Goal: Task Accomplishment & Management: Manage account settings

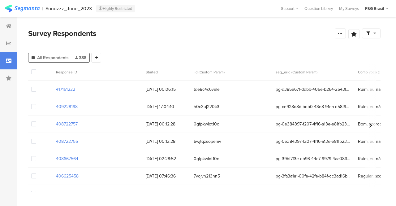
click at [226, 38] on div "Survey Respondents" at bounding box center [181, 33] width 306 height 11
click at [11, 33] on div at bounding box center [8, 25] width 17 height 17
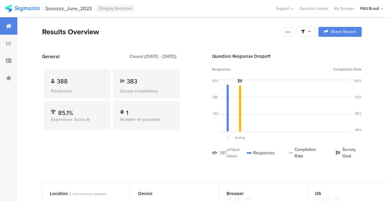
click at [87, 6] on div "Sonozzz_June_2023" at bounding box center [68, 9] width 46 height 6
click at [4, 45] on div at bounding box center [8, 43] width 17 height 17
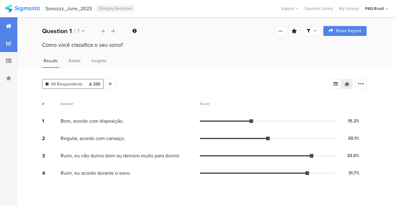
click at [0, 26] on div at bounding box center [8, 25] width 17 height 17
click at [5, 26] on div at bounding box center [8, 25] width 17 height 17
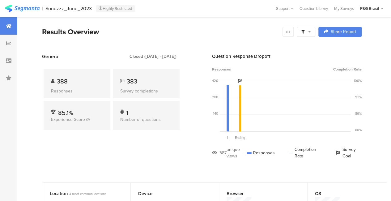
click at [80, 10] on div "Sonozzz_June_2023" at bounding box center [68, 9] width 46 height 6
click at [28, 14] on link at bounding box center [22, 10] width 35 height 7
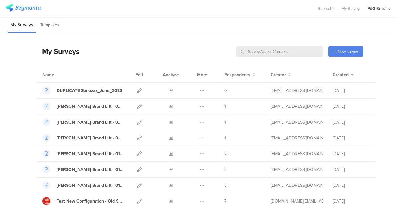
click at [278, 52] on input "text" at bounding box center [279, 51] width 87 height 10
click at [254, 53] on input "text" at bounding box center [279, 51] width 87 height 10
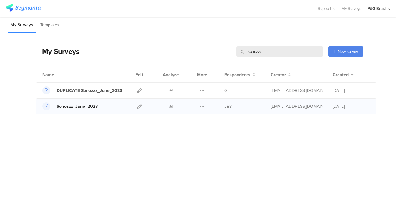
click at [82, 102] on link "Sonozzz_June_2023" at bounding box center [69, 106] width 55 height 8
click at [140, 103] on link at bounding box center [139, 105] width 5 height 15
click at [173, 105] on icon at bounding box center [171, 106] width 5 height 5
click at [202, 90] on icon at bounding box center [202, 90] width 5 height 5
click at [184, 128] on span at bounding box center [180, 128] width 7 height 6
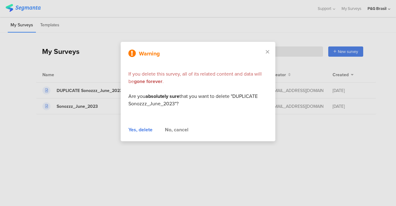
click at [142, 130] on div "Yes, delete" at bounding box center [140, 129] width 24 height 7
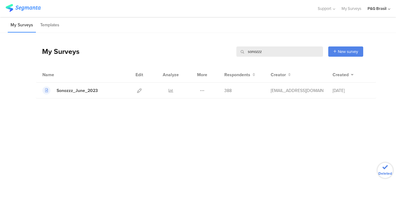
click at [201, 50] on div "My Surveys sonozzz sonozzz New survey Start from scratch Choose from templates" at bounding box center [199, 51] width 327 height 25
click at [266, 52] on input "sonozzz" at bounding box center [279, 51] width 87 height 10
type input "s"
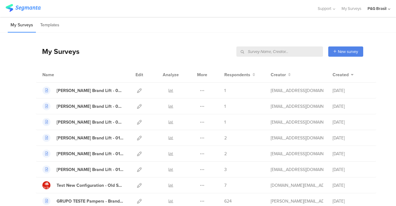
click at [250, 50] on input "text" at bounding box center [279, 51] width 87 height 10
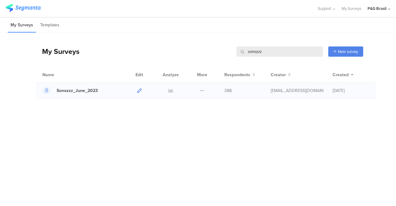
type input "sonozzz"
click at [138, 91] on icon at bounding box center [139, 90] width 5 height 5
drag, startPoint x: 272, startPoint y: 50, endPoint x: 242, endPoint y: 47, distance: 29.2
click at [242, 47] on input "sonozzz" at bounding box center [279, 51] width 87 height 10
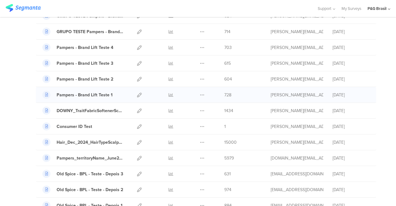
scroll to position [247, 0]
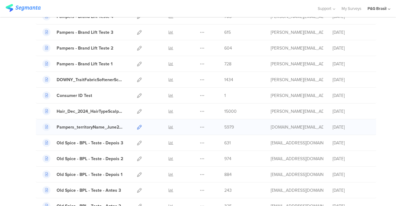
click at [137, 125] on icon at bounding box center [139, 127] width 5 height 5
click at [200, 126] on icon at bounding box center [202, 127] width 5 height 5
click at [137, 125] on icon at bounding box center [139, 127] width 5 height 5
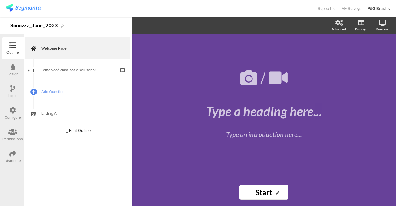
click at [12, 158] on div "Distribute" at bounding box center [13, 161] width 16 height 6
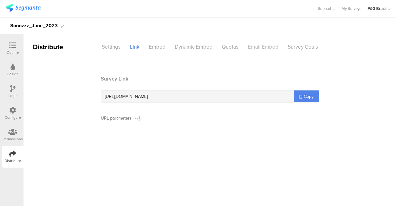
click at [257, 48] on div "Email Embed" at bounding box center [263, 46] width 40 height 11
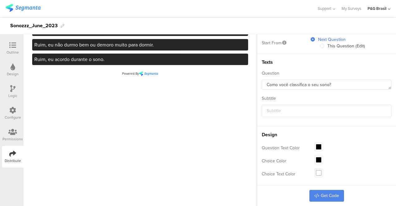
scroll to position [70, 0]
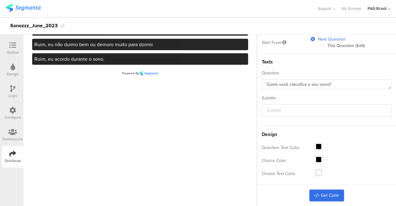
click at [336, 193] on link "Get Code" at bounding box center [326, 195] width 35 height 12
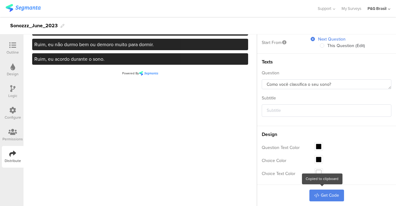
click at [164, 128] on section "Como você classifica o seu sono? Bom, acordo com disposição. Regular, acordo co…" at bounding box center [140, 98] width 221 height 206
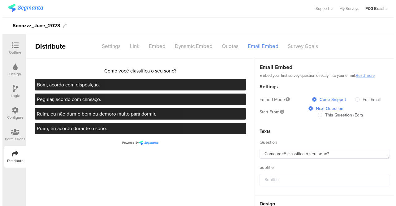
scroll to position [0, 0]
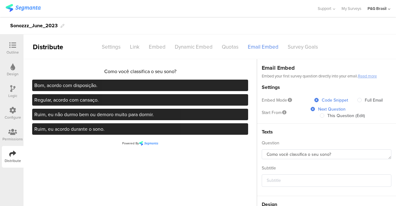
click at [12, 52] on div "Outline" at bounding box center [12, 52] width 12 height 6
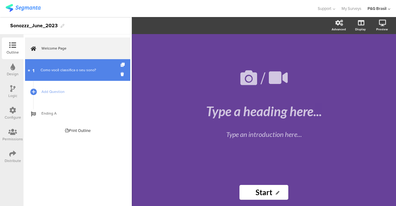
click at [106, 68] on div "Como você classifica o seu sono?" at bounding box center [78, 70] width 74 height 6
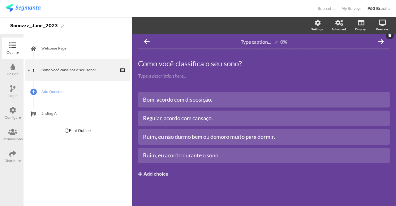
scroll to position [2, 0]
click at [378, 41] on icon at bounding box center [381, 41] width 6 height 6
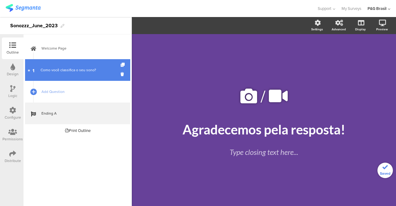
click at [59, 68] on div "Como você classifica o seu sono?" at bounding box center [78, 70] width 74 height 6
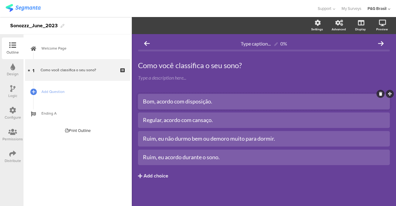
click at [189, 96] on div "Bom, acordo com disposição." at bounding box center [264, 101] width 242 height 10
click at [246, 110] on div "Bom, acordo com disposição. Regular, acordo com cansaço. Ruim, eu não durmo bem…" at bounding box center [264, 129] width 252 height 71
click at [254, 104] on div "Bom, acordo com disposição." at bounding box center [264, 101] width 242 height 7
click at [280, 102] on div "Bom, acordo com disposição." at bounding box center [264, 101] width 242 height 7
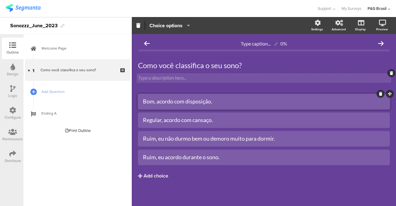
click at [283, 78] on div "Type a description here..." at bounding box center [263, 78] width 255 height 10
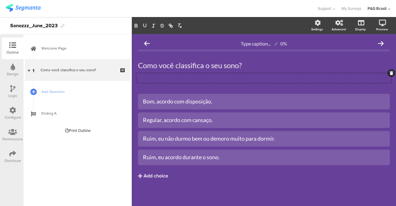
click at [80, 24] on div "Sonozzz_June_2023" at bounding box center [66, 25] width 132 height 17
click at [296, 205] on div "Type caption... 0% Como você classifica o seu sono? Como você classifica o seu …" at bounding box center [264, 121] width 264 height 174
click at [9, 153] on div "Distribute" at bounding box center [13, 157] width 22 height 22
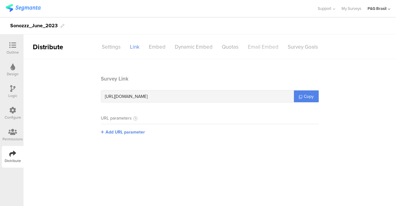
click at [261, 43] on div "Email Embed" at bounding box center [263, 46] width 40 height 11
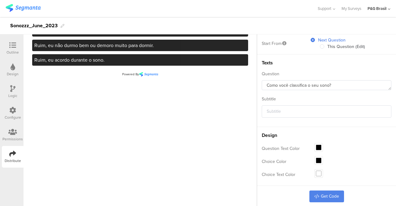
scroll to position [70, 0]
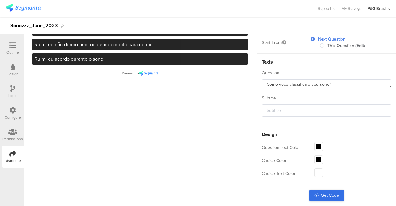
click at [327, 197] on link "Get Code" at bounding box center [326, 195] width 35 height 12
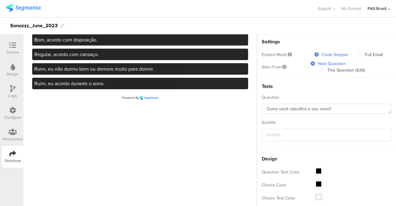
scroll to position [0, 0]
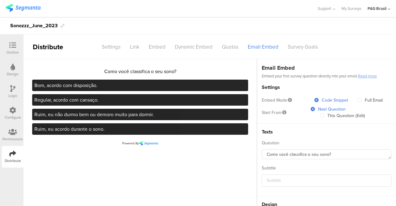
click at [0, 49] on div "Outline Design Logic Configure Permissions Distribute" at bounding box center [12, 102] width 24 height 130
click at [11, 45] on icon at bounding box center [12, 45] width 7 height 7
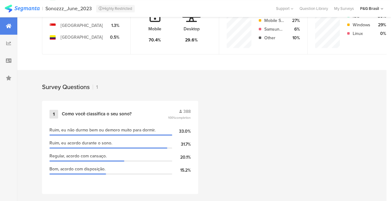
scroll to position [213, 0]
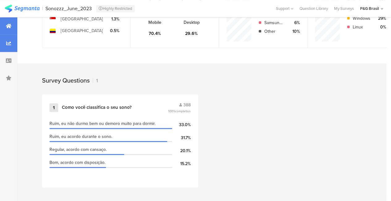
click at [5, 43] on div at bounding box center [8, 43] width 17 height 17
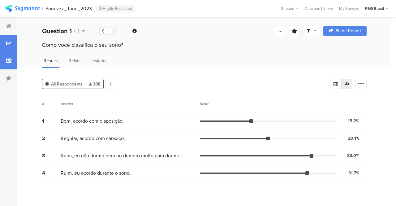
click at [11, 67] on div at bounding box center [8, 60] width 17 height 17
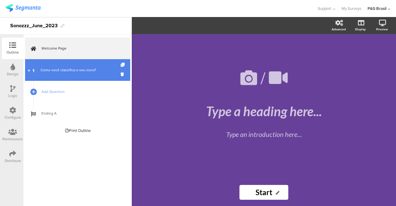
click at [84, 74] on link "1 Como você classifica o seu sono?" at bounding box center [77, 70] width 105 height 22
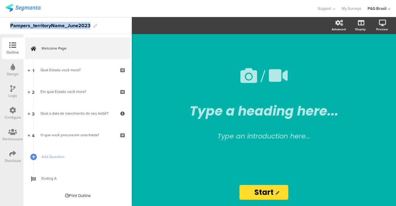
drag, startPoint x: 88, startPoint y: 24, endPoint x: 8, endPoint y: 23, distance: 80.1
click at [8, 23] on div "Pampers_territoryName_June2023" at bounding box center [66, 25] width 132 height 17
copy div "Pampers_territoryName_June2023"
click at [227, 15] on div "Support Help Center Live Chat My Surveys P&G Brasil ACCOUNTS P&G Brasil Admin C…" at bounding box center [198, 8] width 385 height 17
click at [12, 154] on icon at bounding box center [12, 153] width 7 height 7
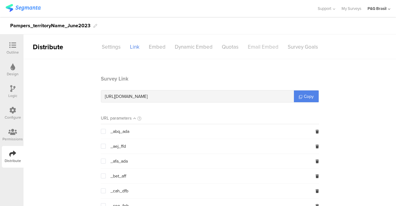
click at [254, 49] on div "Email Embed" at bounding box center [263, 46] width 40 height 11
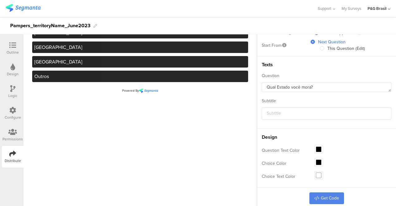
scroll to position [70, 0]
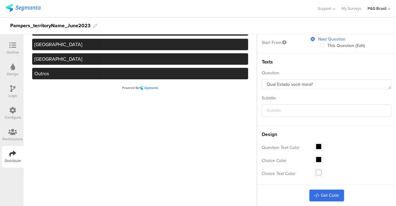
click at [335, 191] on link "Get Code" at bounding box center [326, 195] width 35 height 12
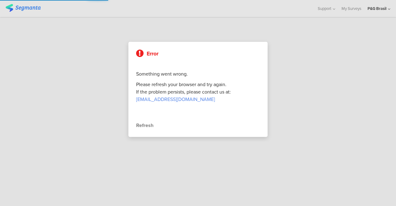
click at [147, 125] on div "Refresh" at bounding box center [198, 125] width 124 height 7
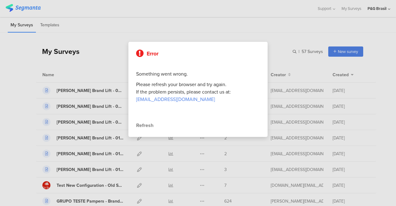
click at [152, 127] on div "Refresh" at bounding box center [198, 125] width 124 height 7
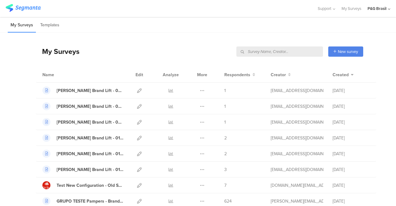
click at [289, 53] on input "text" at bounding box center [279, 51] width 87 height 10
paste input "BRA - Baby enrichment w3"
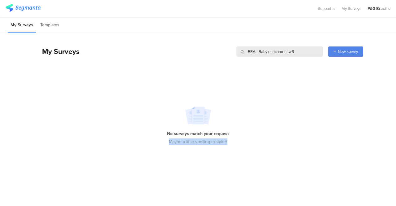
drag, startPoint x: 245, startPoint y: 146, endPoint x: 218, endPoint y: 133, distance: 30.7
click at [231, 138] on div "No surveys match your request Maybe a little spelling mistake?" at bounding box center [198, 125] width 396 height 99
click at [160, 106] on div "No surveys match your request Maybe a little spelling mistake?" at bounding box center [198, 125] width 396 height 99
click at [302, 51] on input "BRA - Baby enrichment w3" at bounding box center [279, 51] width 87 height 10
type input "BRA - Baby enrichment w3"
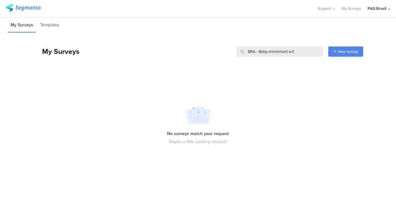
click at [302, 51] on input "BRA - Baby enrichment w3" at bounding box center [279, 51] width 87 height 10
click at [300, 53] on input "BRA - Baby enrichment w3" at bounding box center [279, 51] width 87 height 10
click at [300, 52] on input "BRA - Baby enrichment w3" at bounding box center [279, 51] width 87 height 10
click at [278, 84] on div "No surveys match your request Maybe a little spelling mistake?" at bounding box center [198, 125] width 396 height 99
click at [301, 50] on input "BRA - Baby enrichment w3" at bounding box center [279, 51] width 87 height 10
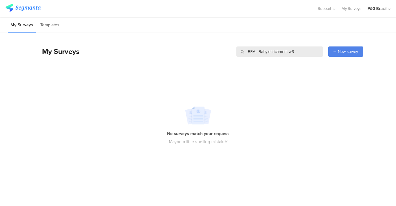
click at [301, 50] on input "BRA - Baby enrichment w3" at bounding box center [279, 51] width 87 height 10
click at [387, 11] on div "P&G Brasil" at bounding box center [378, 8] width 23 height 17
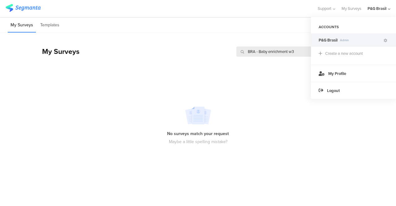
click at [296, 26] on div "My Surveys Templates" at bounding box center [198, 25] width 396 height 16
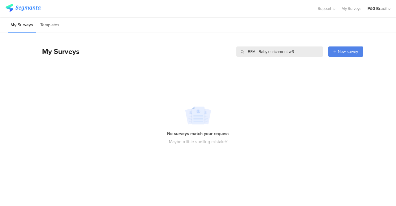
click at [28, 8] on img at bounding box center [23, 8] width 35 height 8
click at [10, 9] on img at bounding box center [23, 8] width 35 height 8
click at [84, 34] on div "My Surveys BRA - Baby enrichment w3 BRA - Baby enrichment w3 New survey Start f…" at bounding box center [199, 50] width 327 height 34
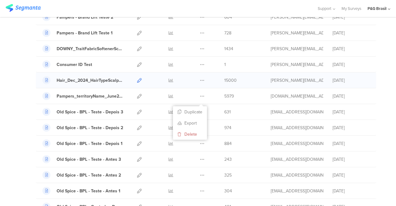
click at [137, 78] on icon at bounding box center [139, 80] width 5 height 5
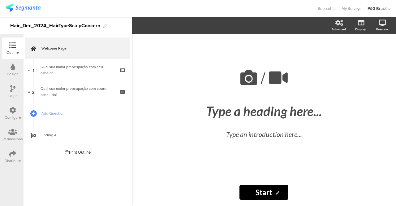
click at [17, 111] on div "Configure" at bounding box center [13, 113] width 22 height 22
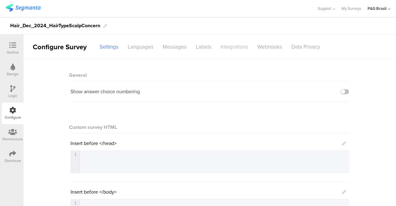
click at [241, 44] on div "Integrations" at bounding box center [234, 46] width 37 height 11
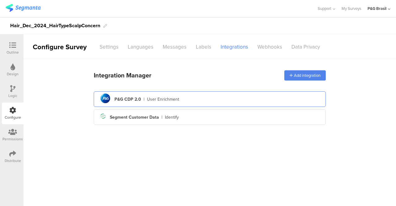
click at [130, 100] on div "P&G CDP 2.0" at bounding box center [127, 99] width 27 height 6
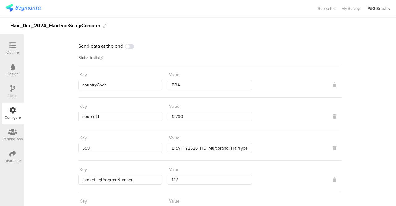
scroll to position [37, 0]
